Goal: Find specific fact: Find specific fact

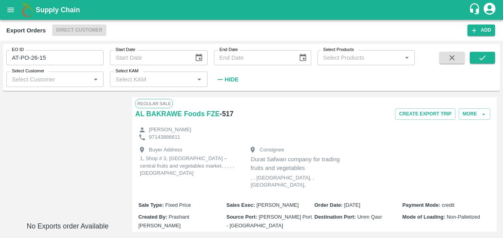
scroll to position [204, 0]
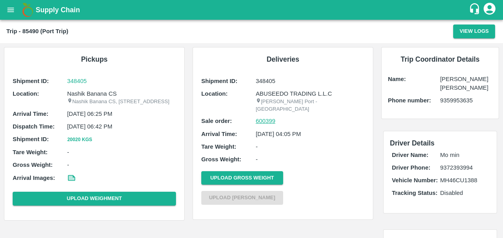
click at [261, 117] on link "600399" at bounding box center [266, 121] width 20 height 9
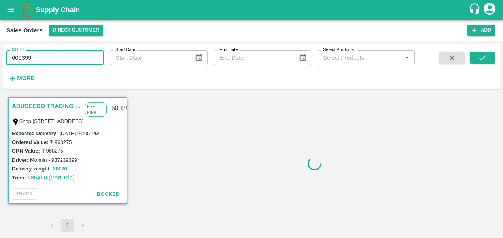
click at [35, 59] on input "600399" at bounding box center [54, 57] width 97 height 15
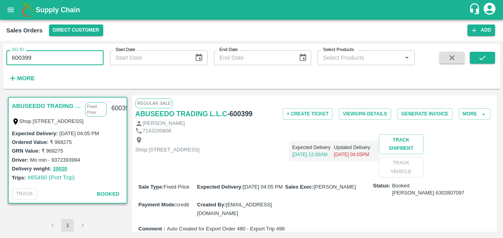
paste input "text"
type input "600390"
click at [484, 53] on button "submit" at bounding box center [482, 58] width 25 height 12
click at [35, 59] on input "600390" at bounding box center [54, 57] width 97 height 15
click at [484, 54] on icon "submit" at bounding box center [482, 57] width 9 height 9
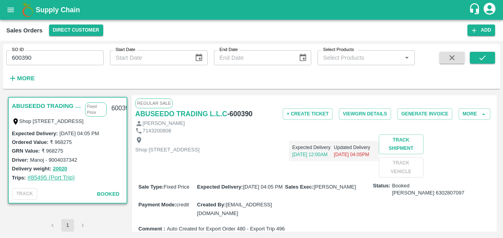
click at [51, 178] on link "#85495 (Port Trip)" at bounding box center [50, 178] width 47 height 6
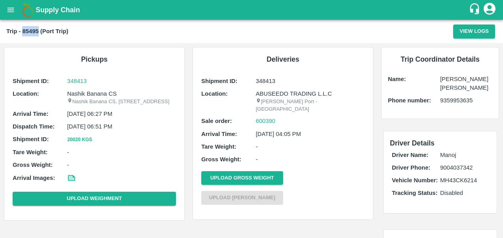
drag, startPoint x: 22, startPoint y: 30, endPoint x: 39, endPoint y: 30, distance: 16.6
click at [39, 30] on b "Trip - 85495 (Port Trip)" at bounding box center [37, 31] width 62 height 6
copy b "85495"
drag, startPoint x: 274, startPoint y: 80, endPoint x: 254, endPoint y: 80, distance: 19.4
click at [254, 80] on div "Shipment ID: 348413" at bounding box center [282, 81] width 163 height 9
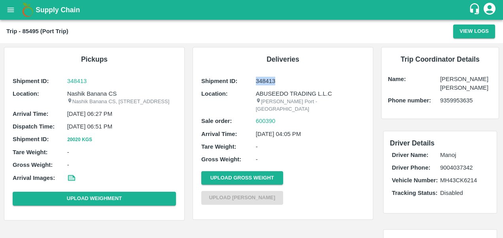
copy div "348413"
